Goal: Information Seeking & Learning: Learn about a topic

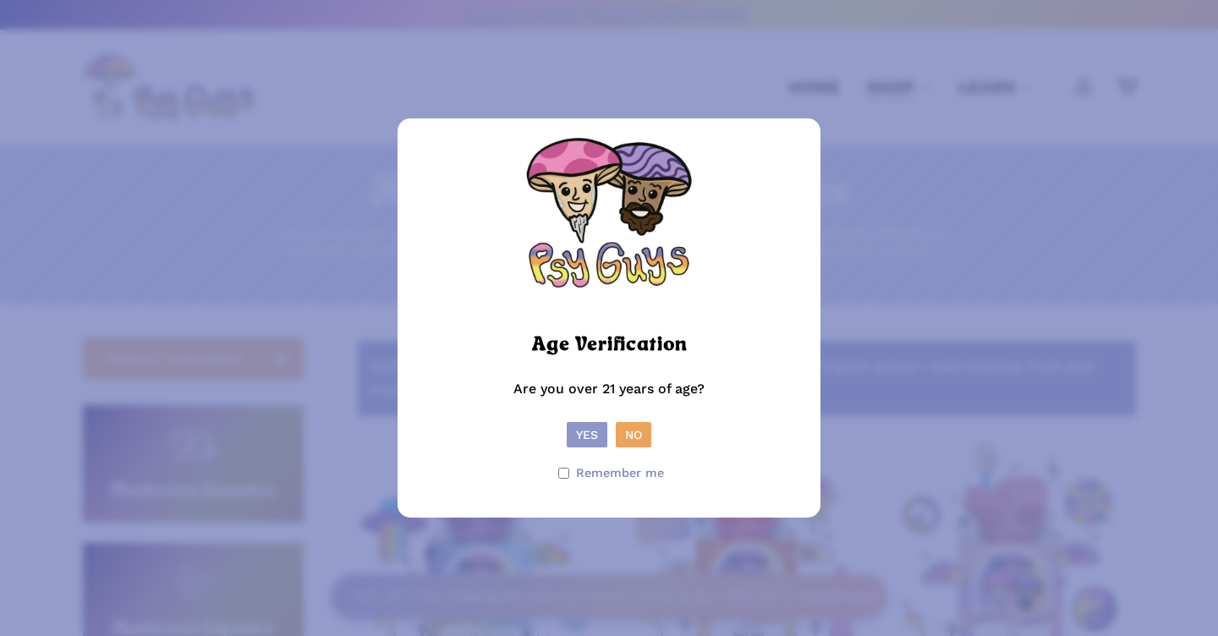
click at [586, 436] on button "Yes" at bounding box center [587, 434] width 41 height 25
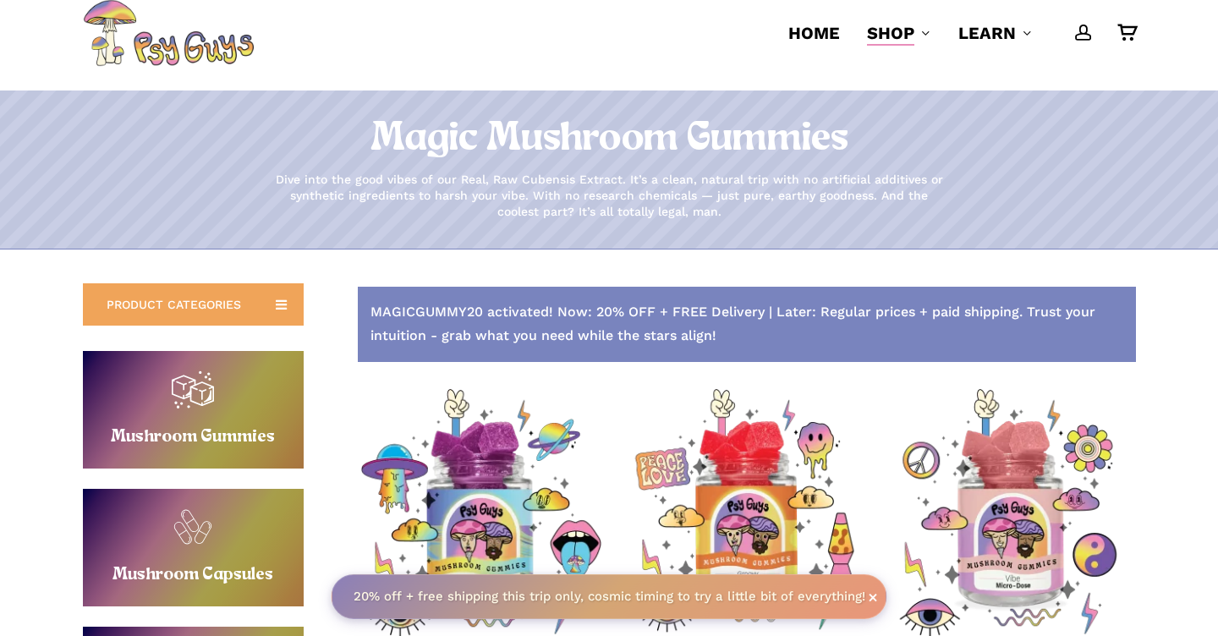
scroll to position [19, 0]
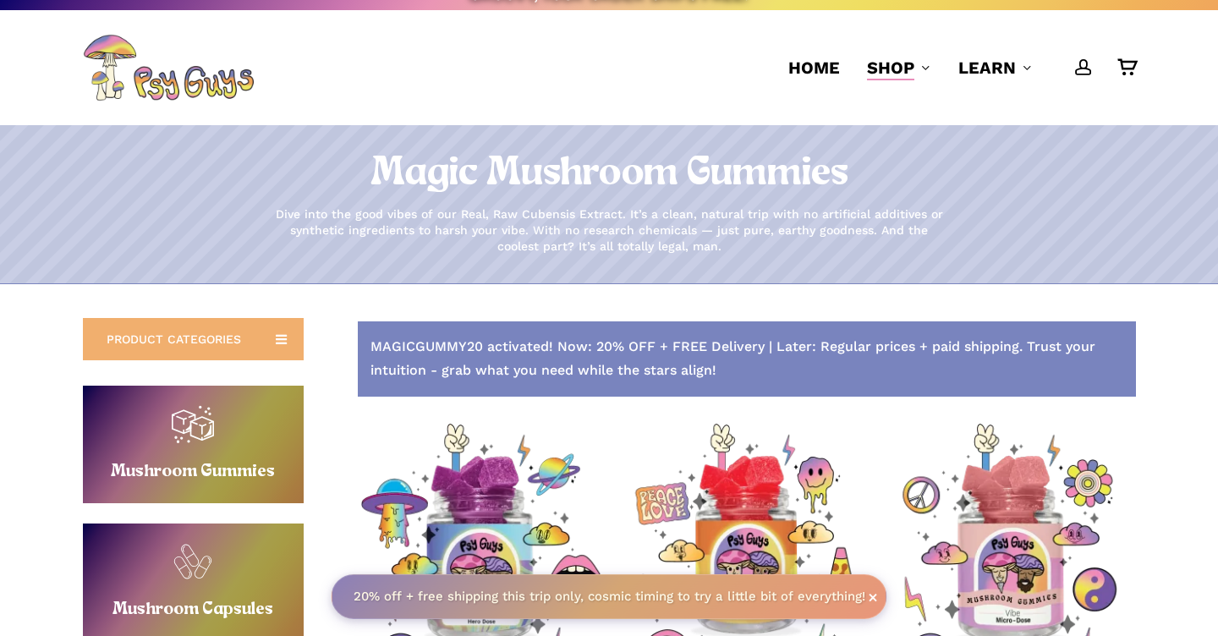
click at [282, 341] on icon at bounding box center [281, 339] width 27 height 27
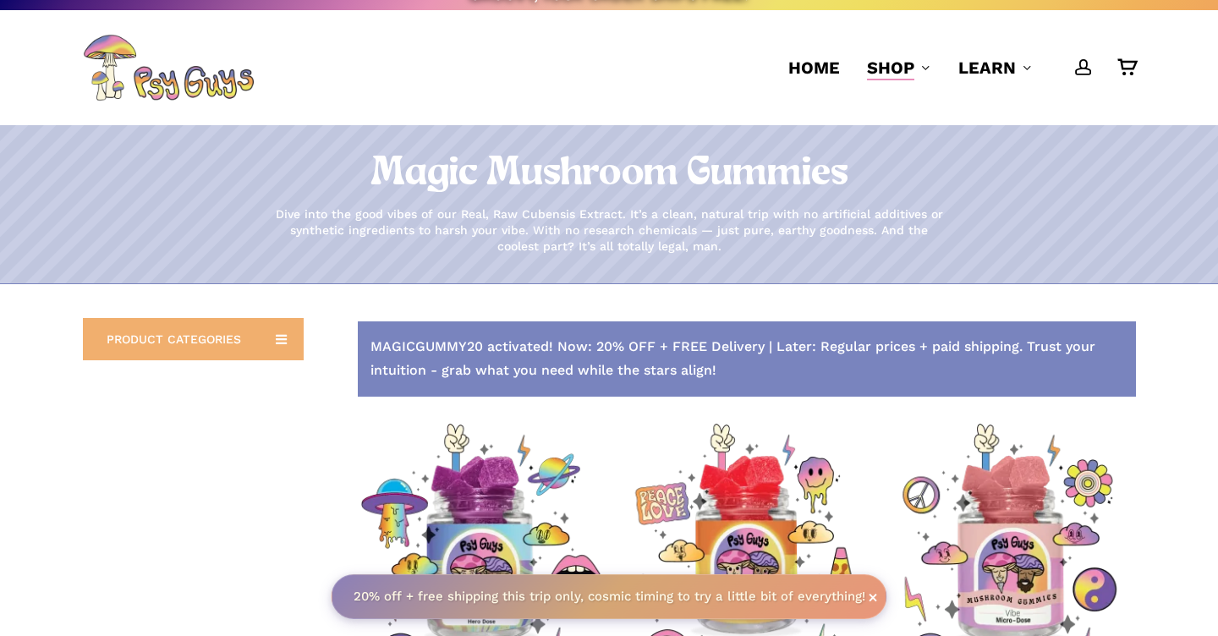
click at [282, 341] on icon at bounding box center [281, 339] width 27 height 27
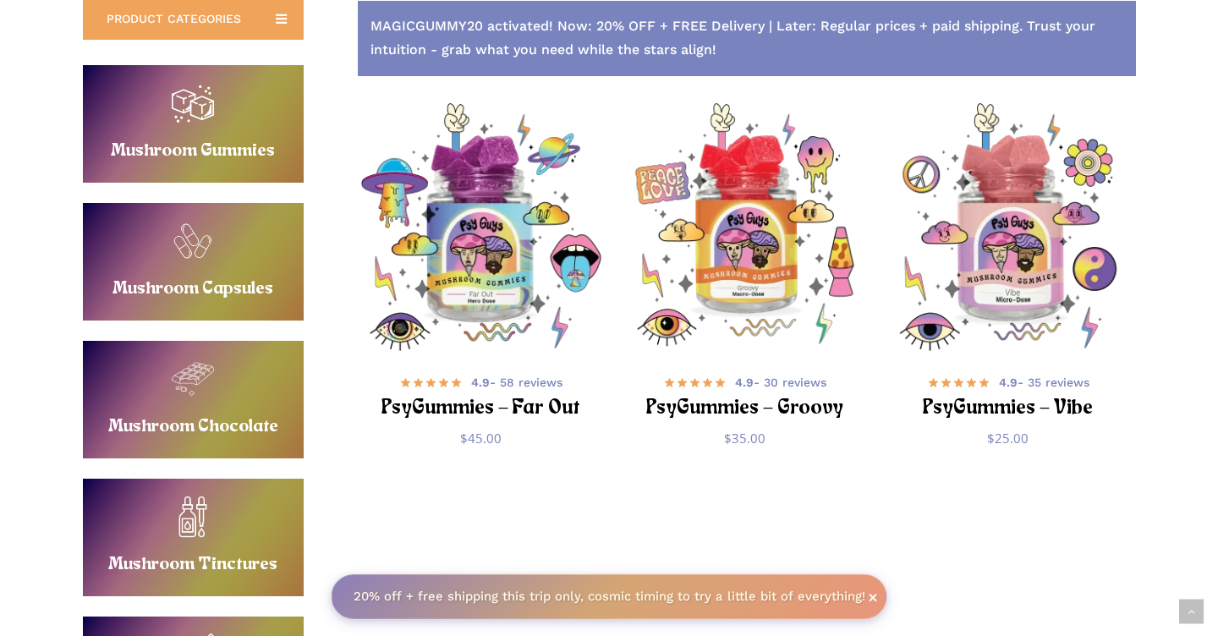
scroll to position [354, 0]
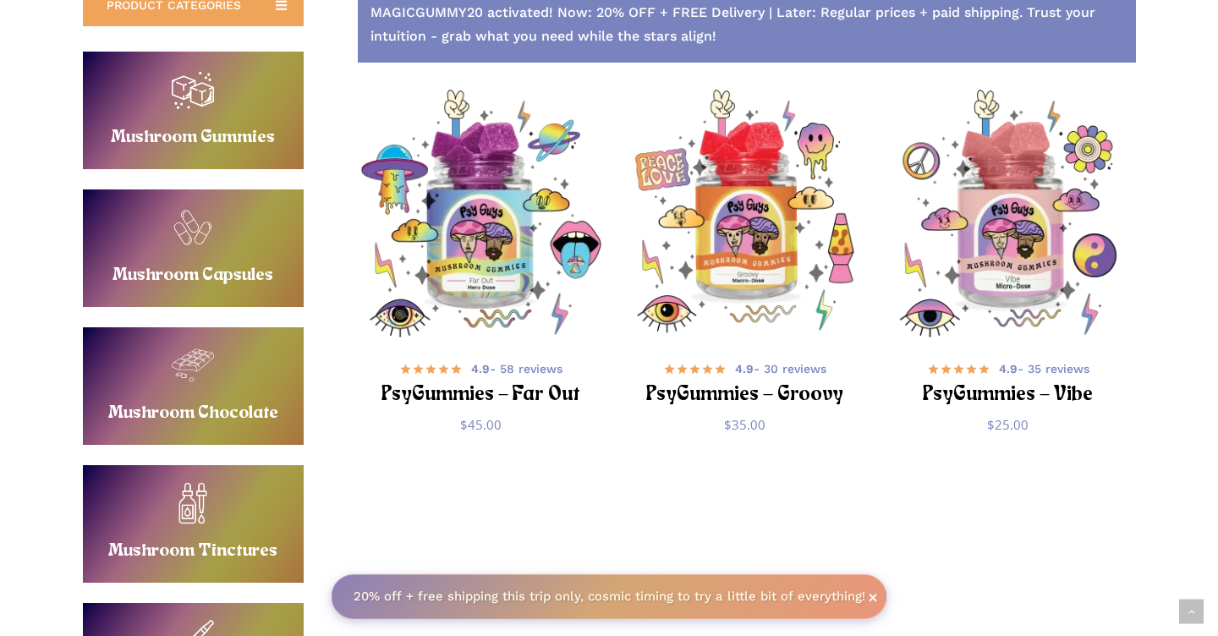
click at [201, 229] on link "Buy Mushroom Capsules" at bounding box center [193, 248] width 221 height 118
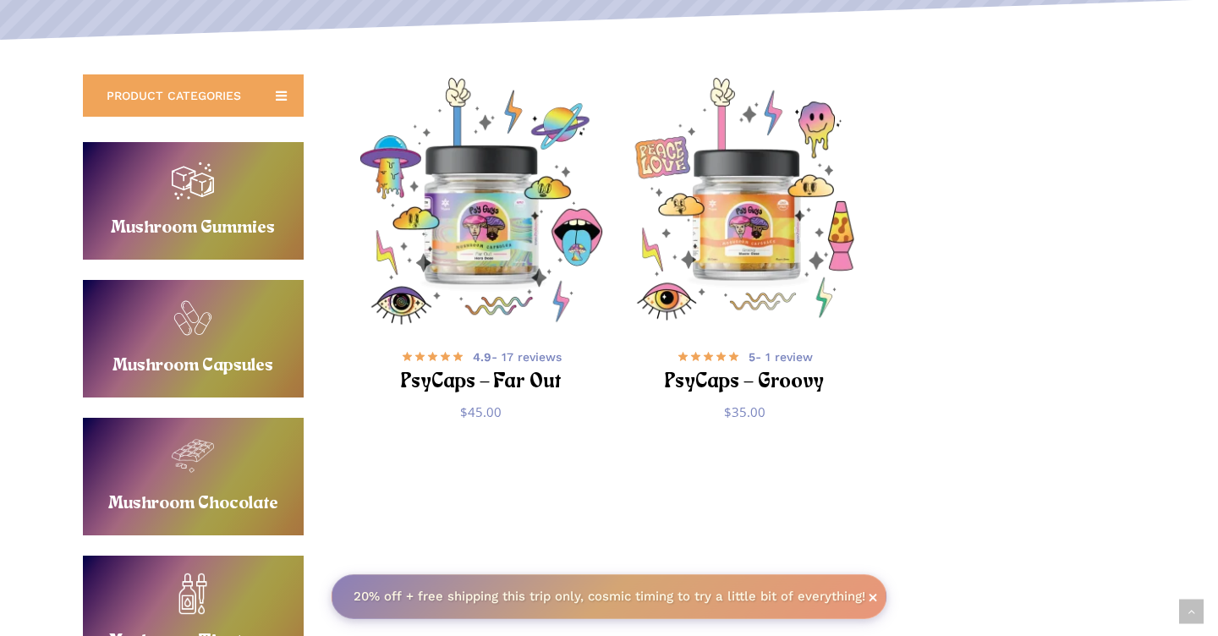
scroll to position [332, 0]
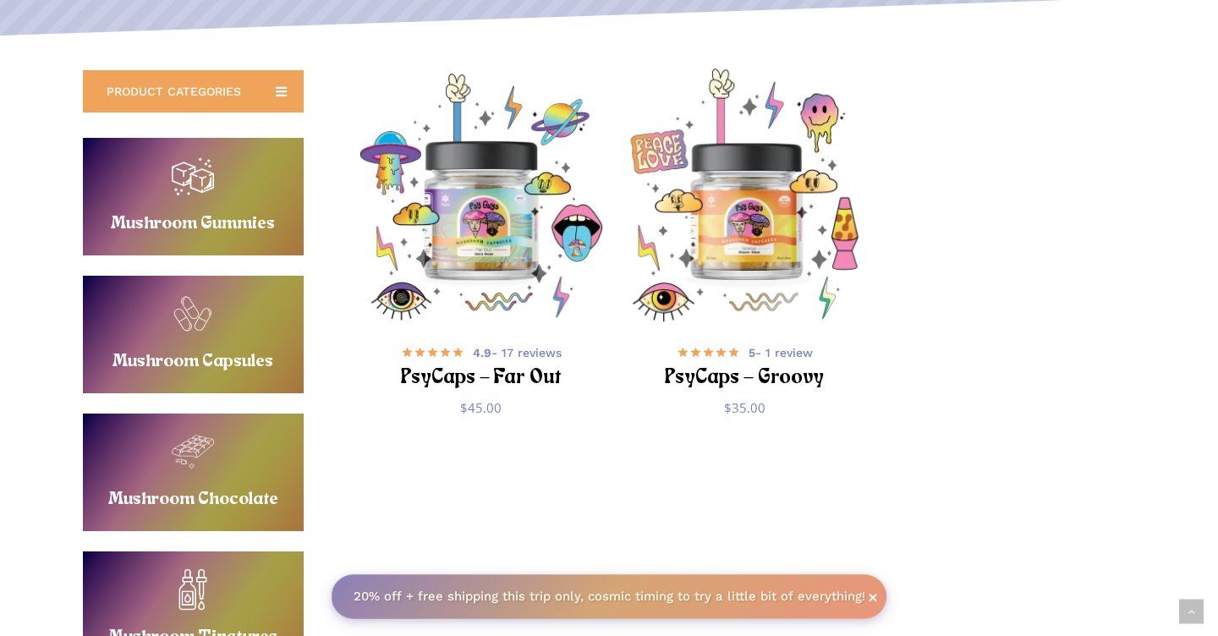
click at [751, 233] on img "PsyCaps - Groovy" at bounding box center [744, 197] width 257 height 257
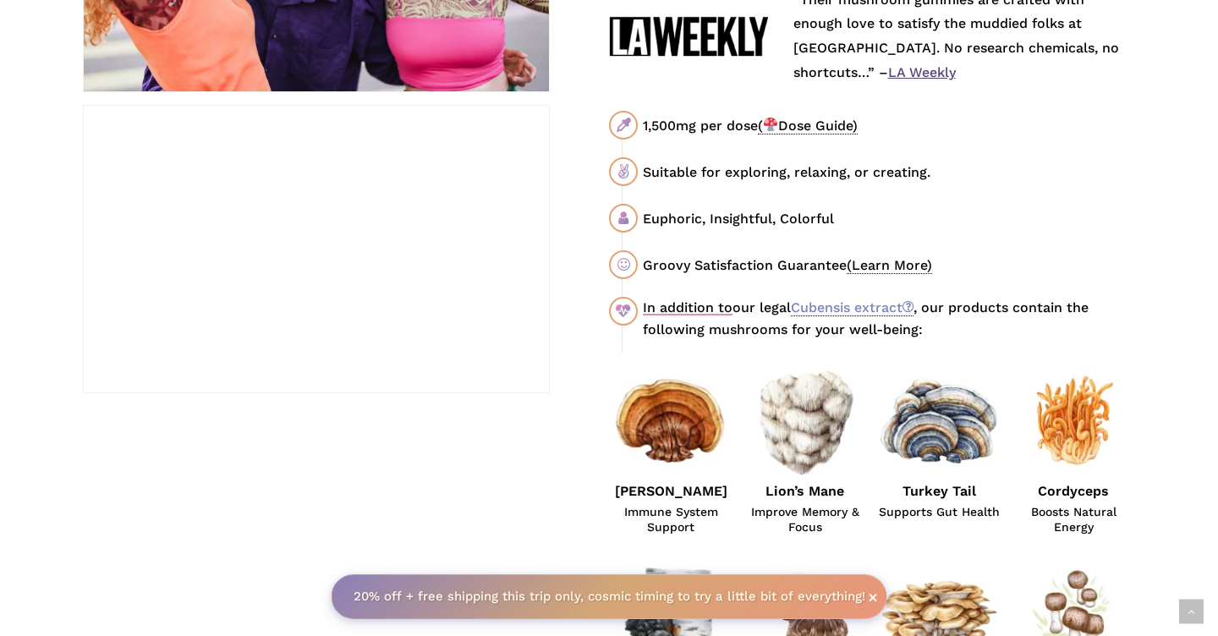
scroll to position [977, 0]
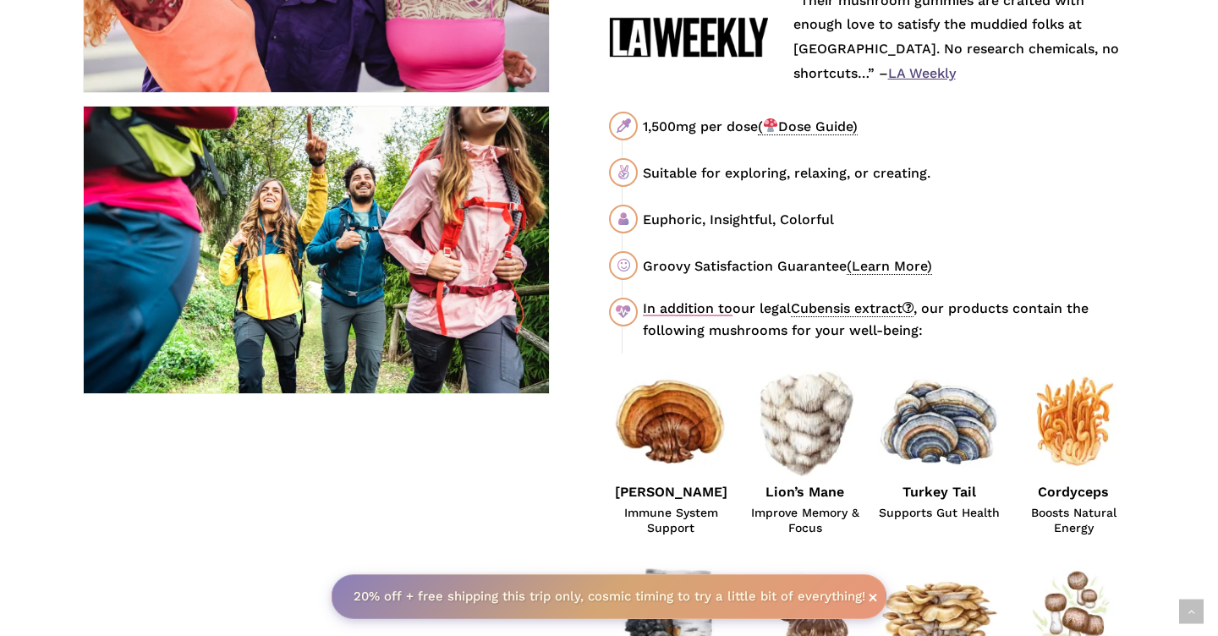
click at [863, 308] on link "Cubensis extract" at bounding box center [852, 308] width 123 height 17
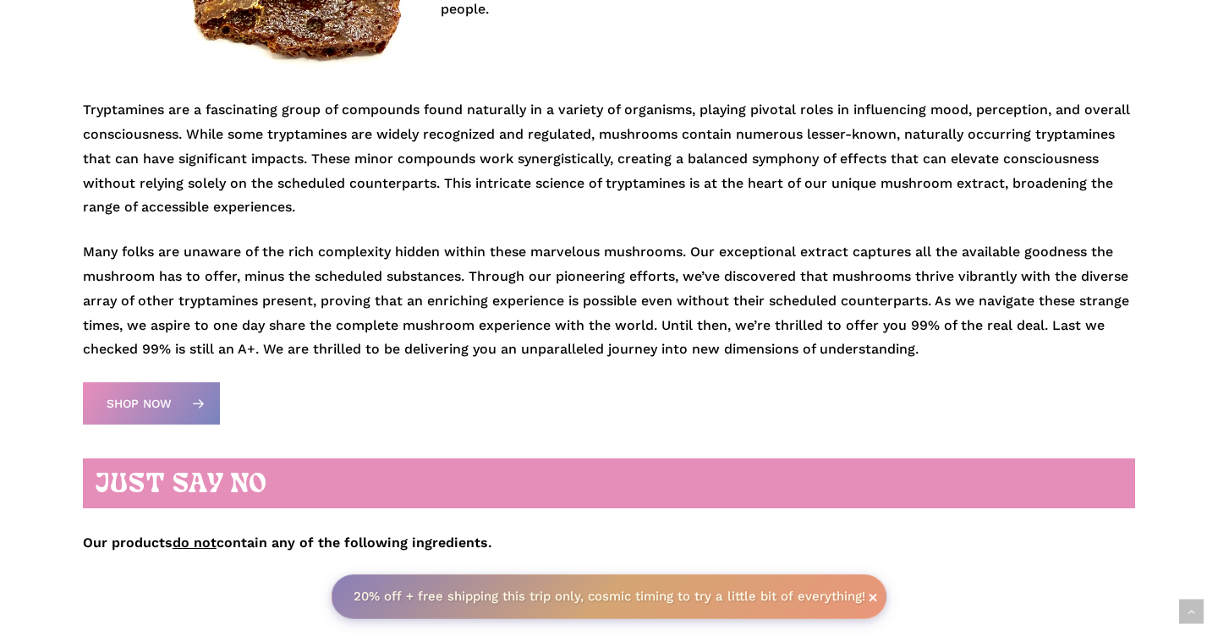
scroll to position [639, 0]
click at [161, 405] on span "Shop Now" at bounding box center [139, 404] width 65 height 17
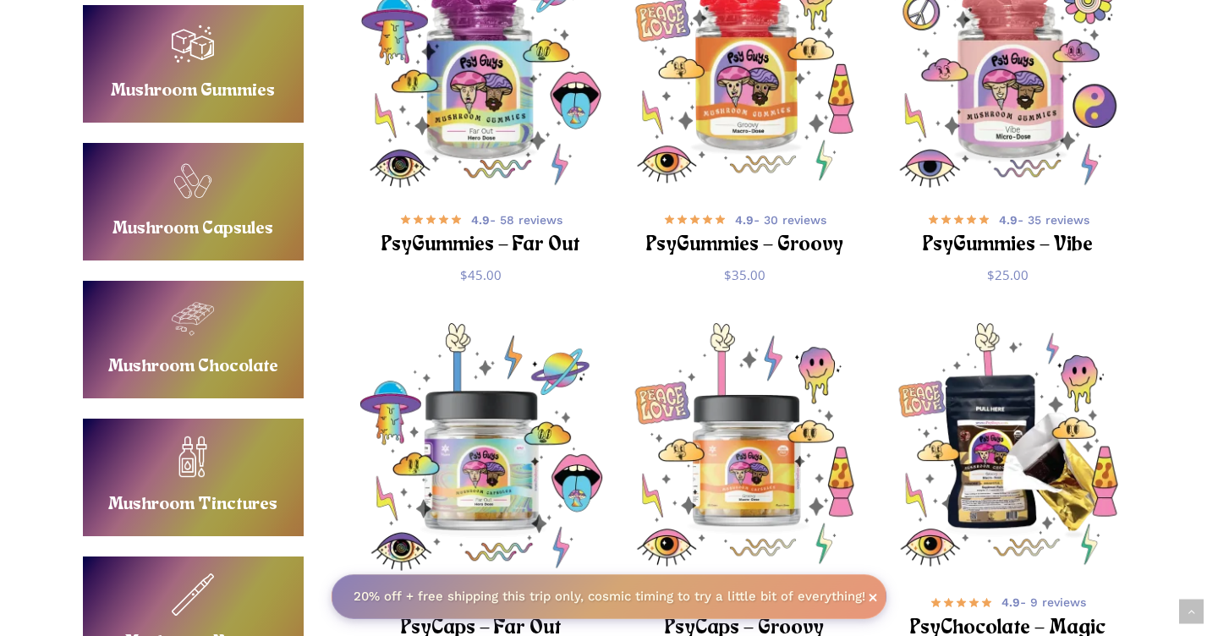
scroll to position [504, 0]
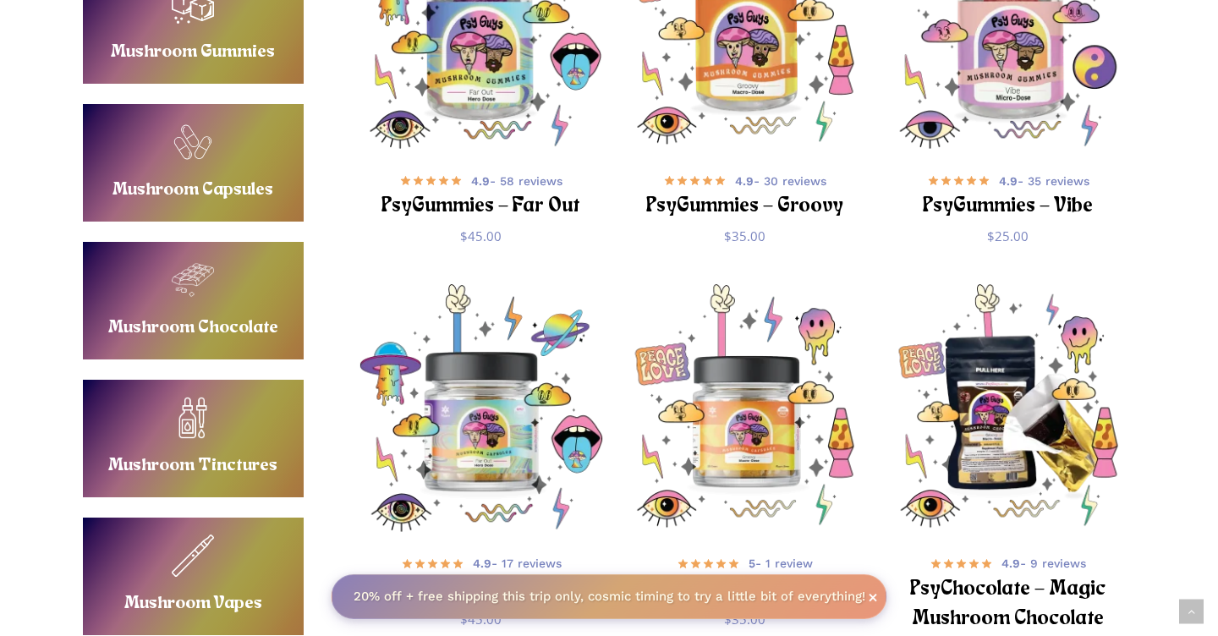
click at [193, 293] on link "Buy Mushroom Chocolate" at bounding box center [193, 301] width 221 height 118
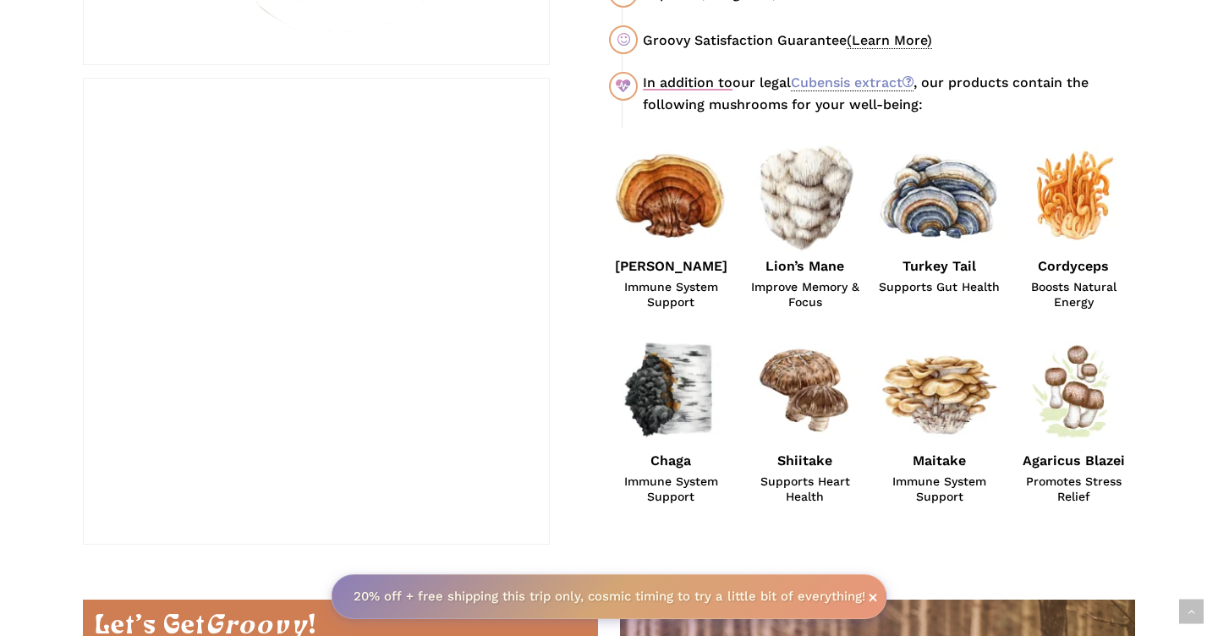
scroll to position [1162, 0]
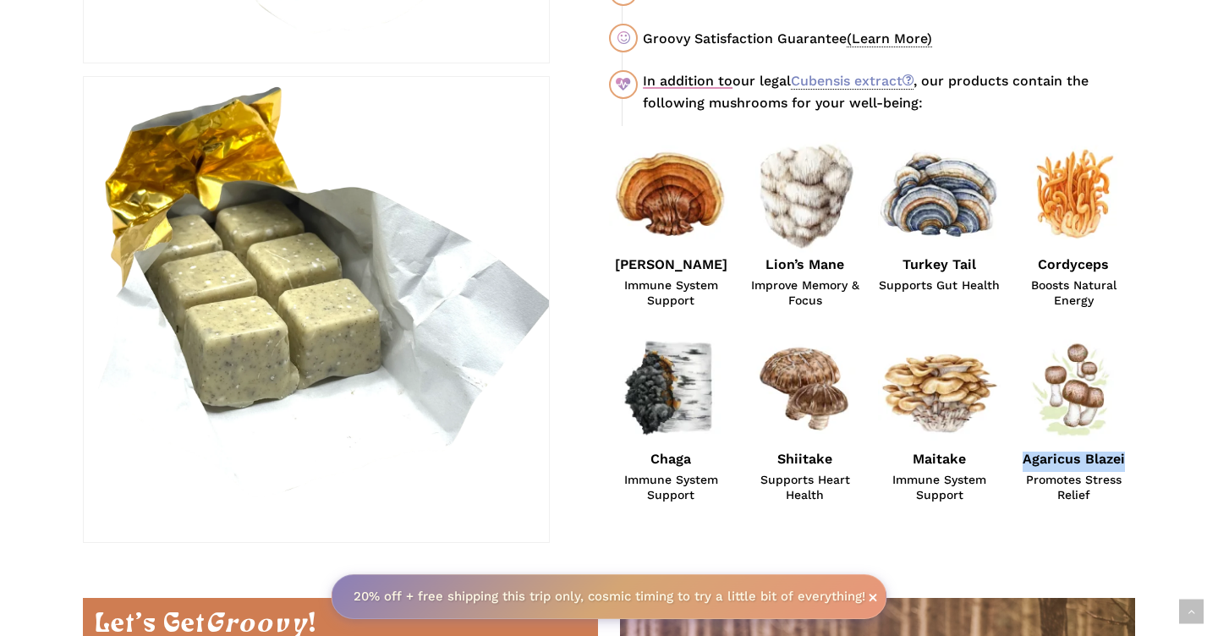
drag, startPoint x: 1027, startPoint y: 458, endPoint x: 1123, endPoint y: 457, distance: 96.4
click at [1123, 457] on strong "Agaricus Blazei" at bounding box center [1073, 459] width 102 height 16
copy strong "Agaricus Blazei"
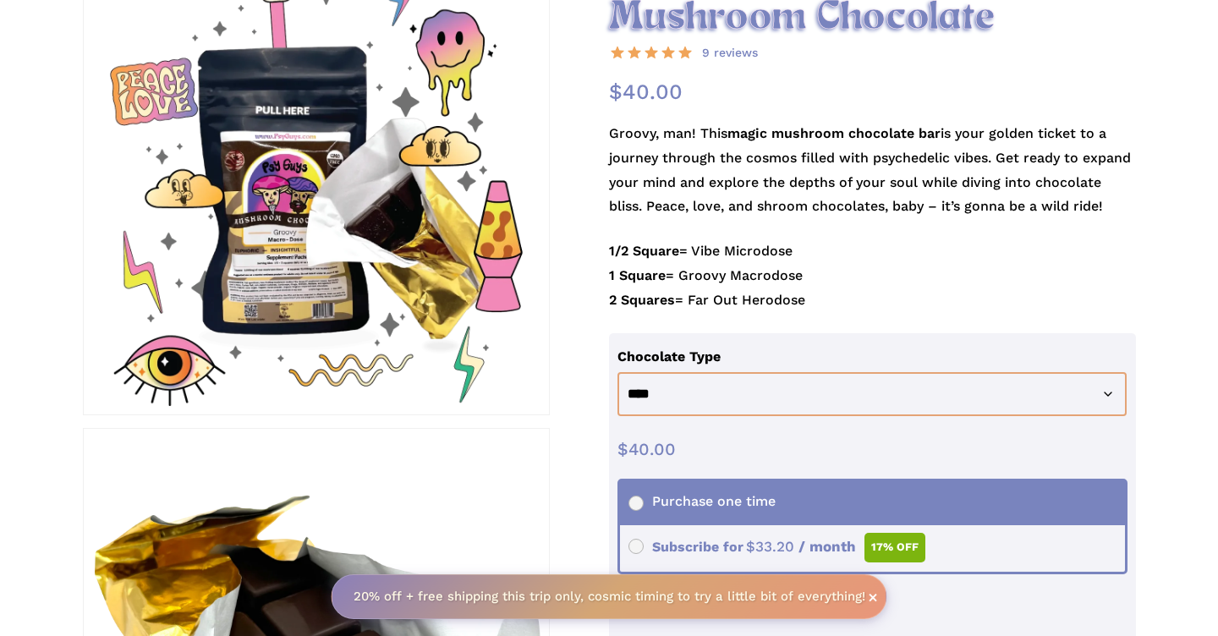
scroll to position [0, 0]
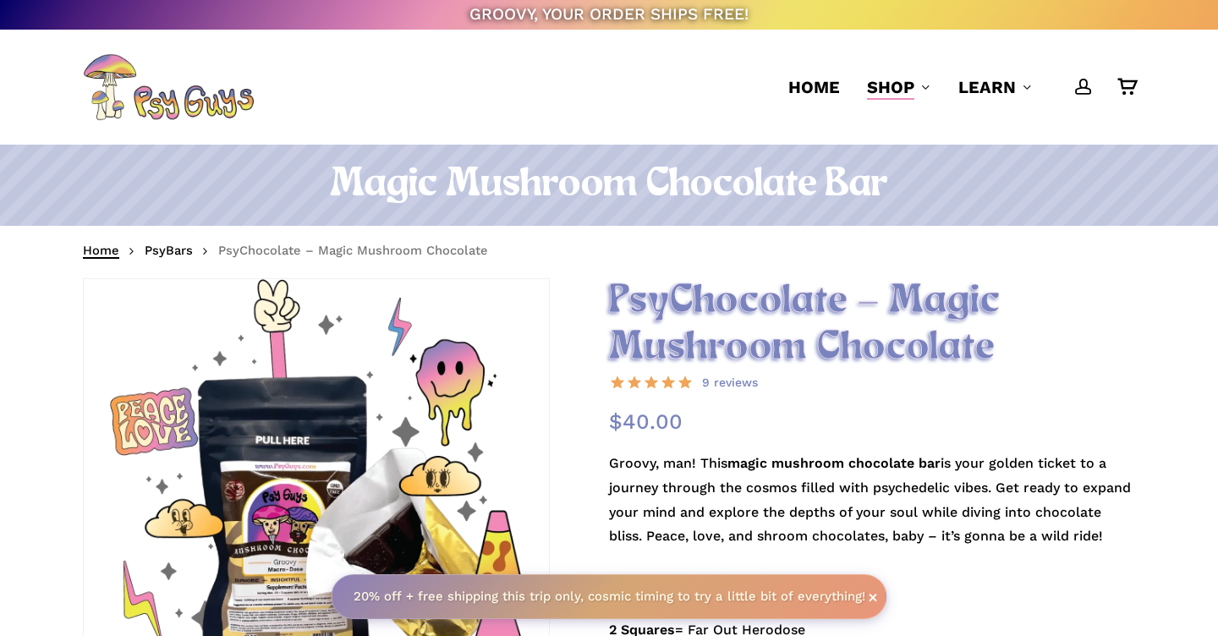
click at [107, 252] on link "Home" at bounding box center [101, 250] width 36 height 17
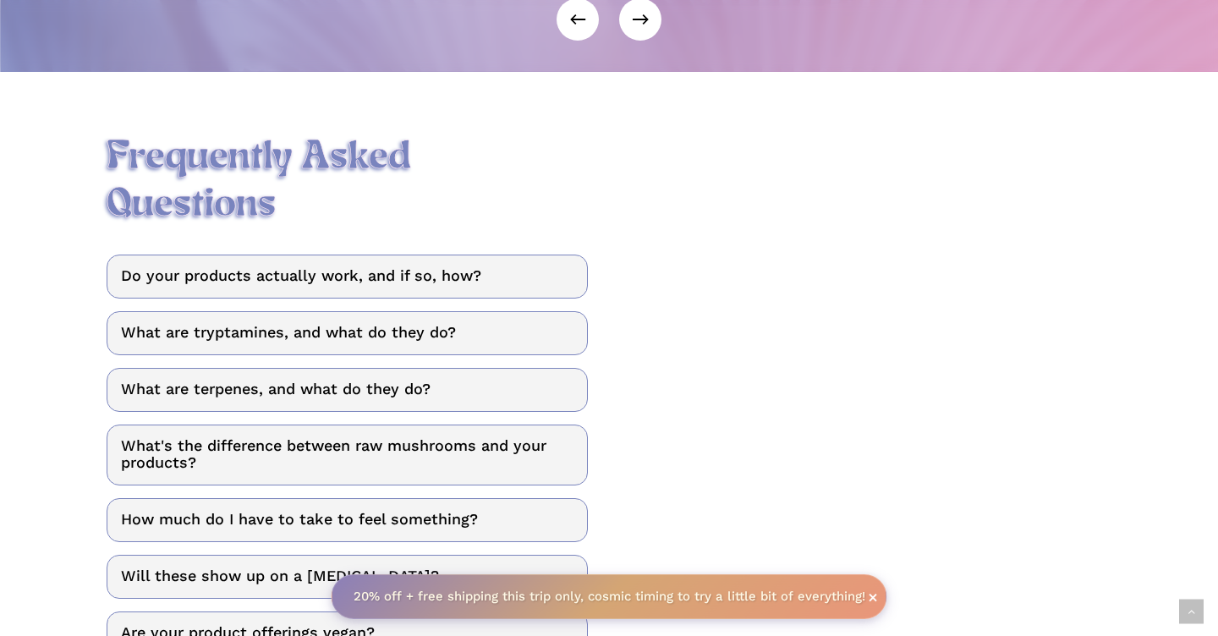
scroll to position [2017, 0]
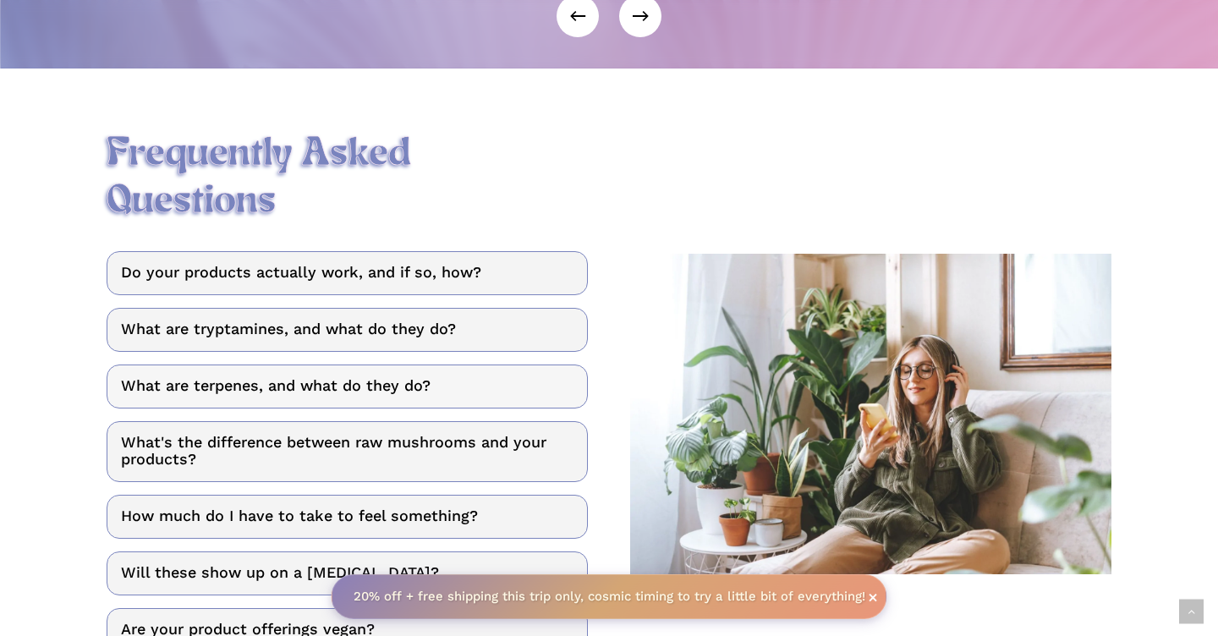
click at [348, 365] on link "What are terpenes, and what do they do?" at bounding box center [347, 387] width 481 height 44
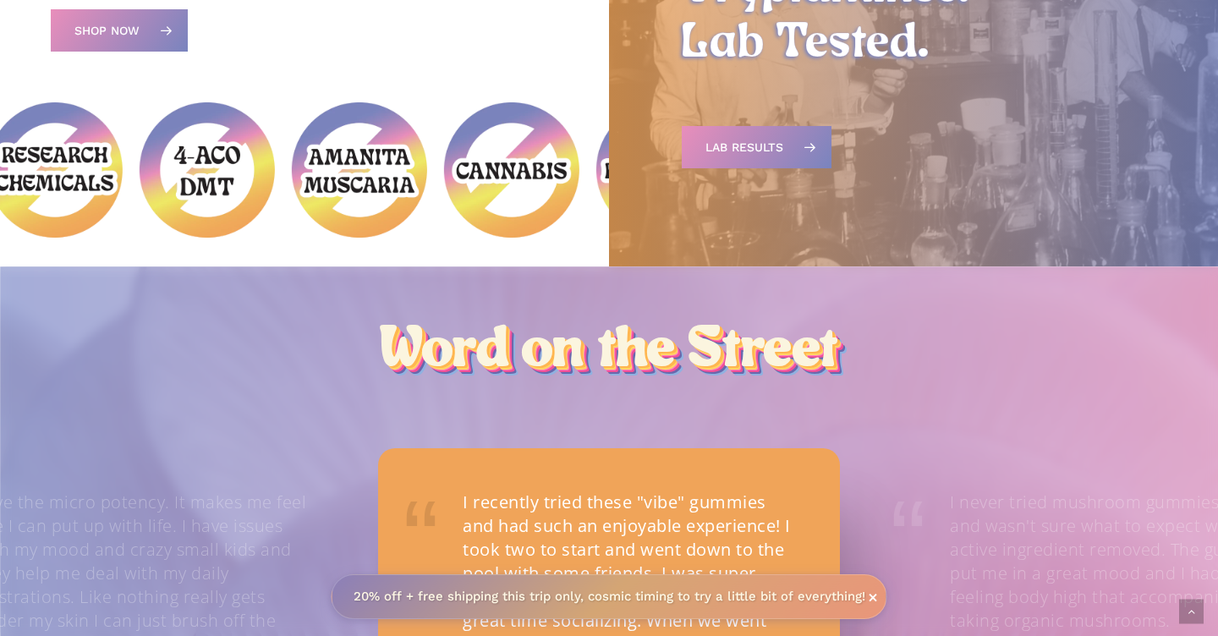
scroll to position [0, 0]
